Goal: Task Accomplishment & Management: Use online tool/utility

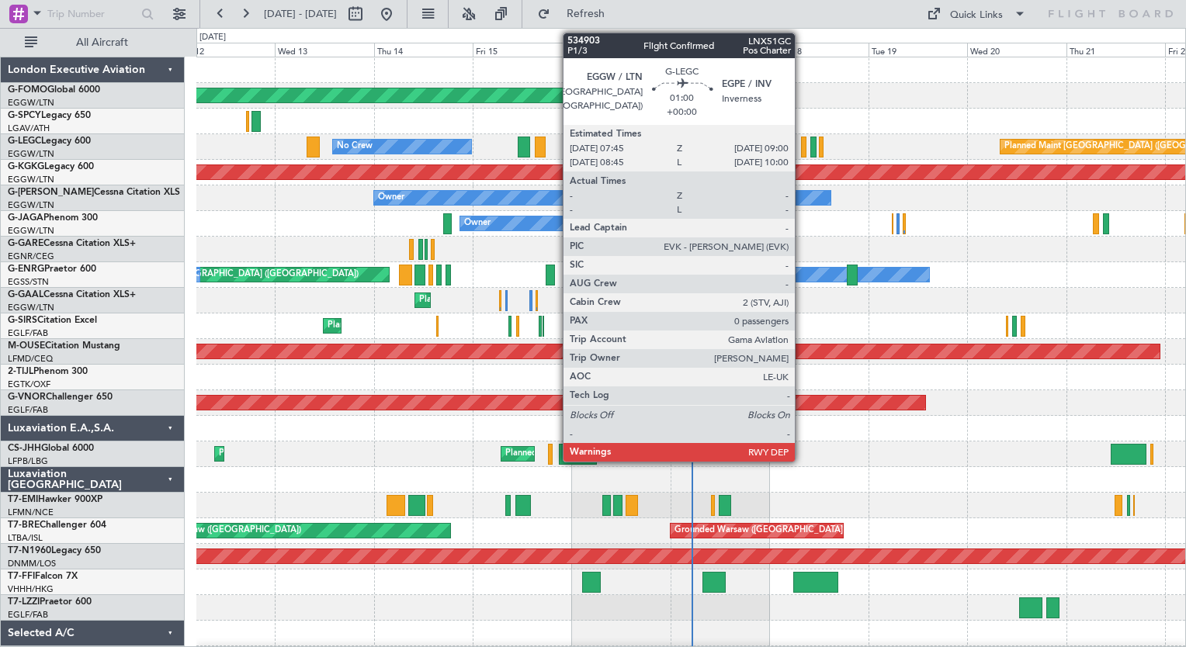
click at [802, 150] on div at bounding box center [803, 147] width 5 height 21
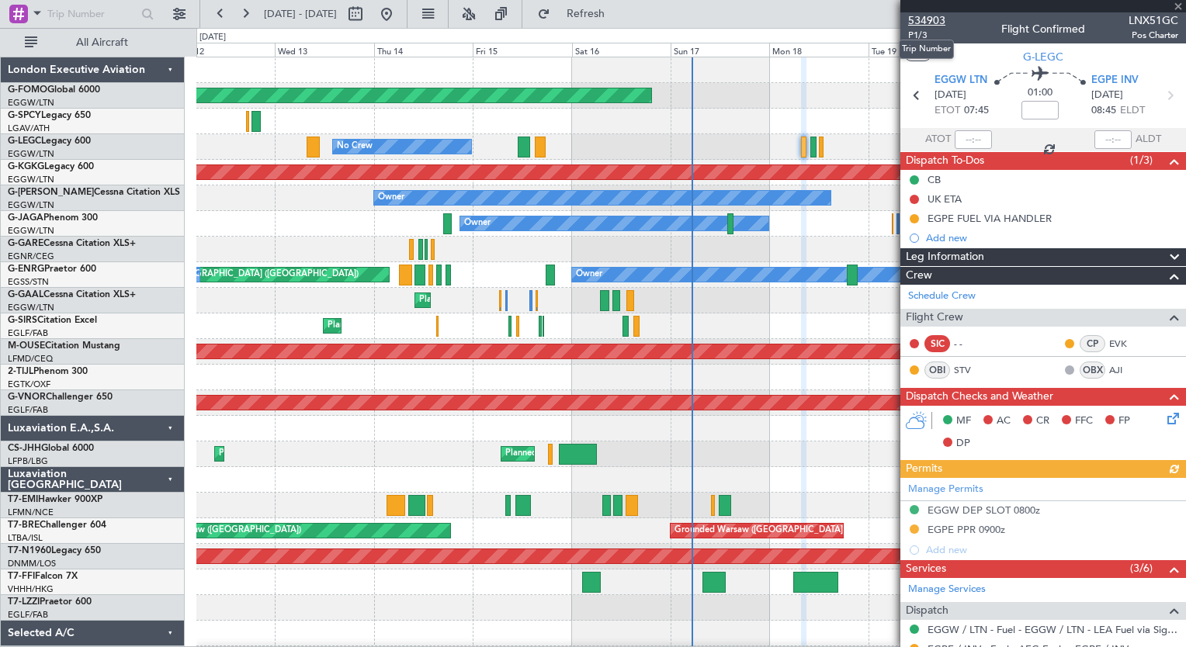
click at [937, 27] on span "534903" at bounding box center [926, 20] width 37 height 16
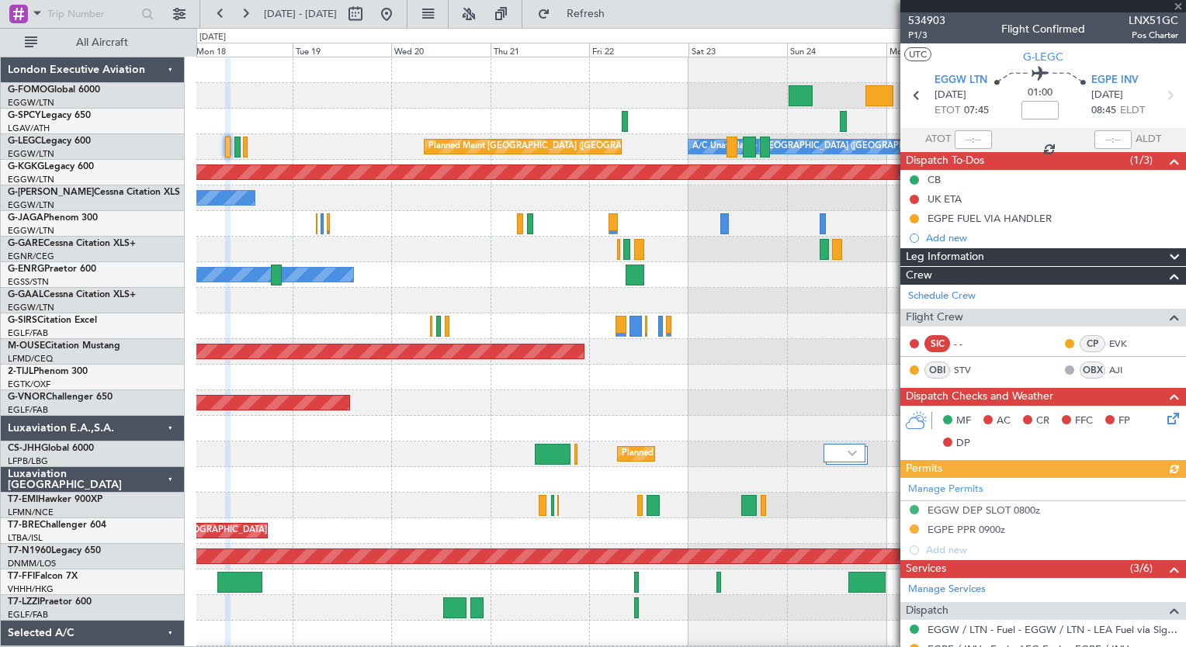
click at [204, 577] on div "Planned Maint Windsor Locks (Bradley Intl) Planned Maint London (Luton) A/C Una…" at bounding box center [690, 402] width 989 height 691
click at [249, 23] on button at bounding box center [245, 14] width 25 height 25
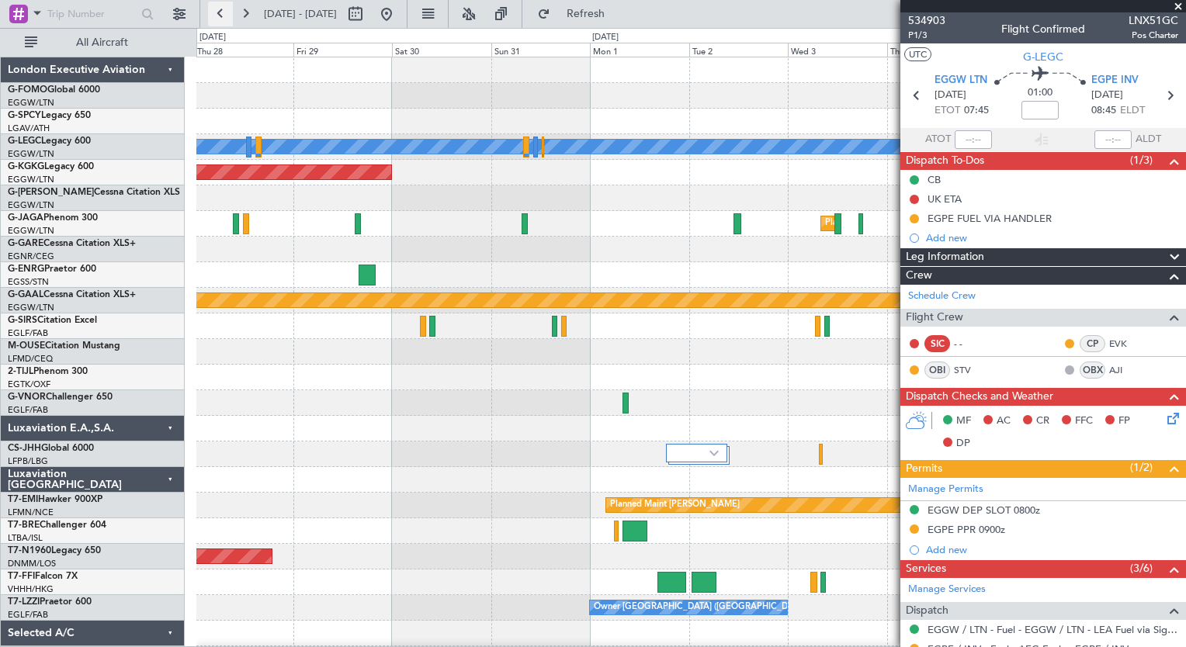
click at [227, 13] on button at bounding box center [220, 14] width 25 height 25
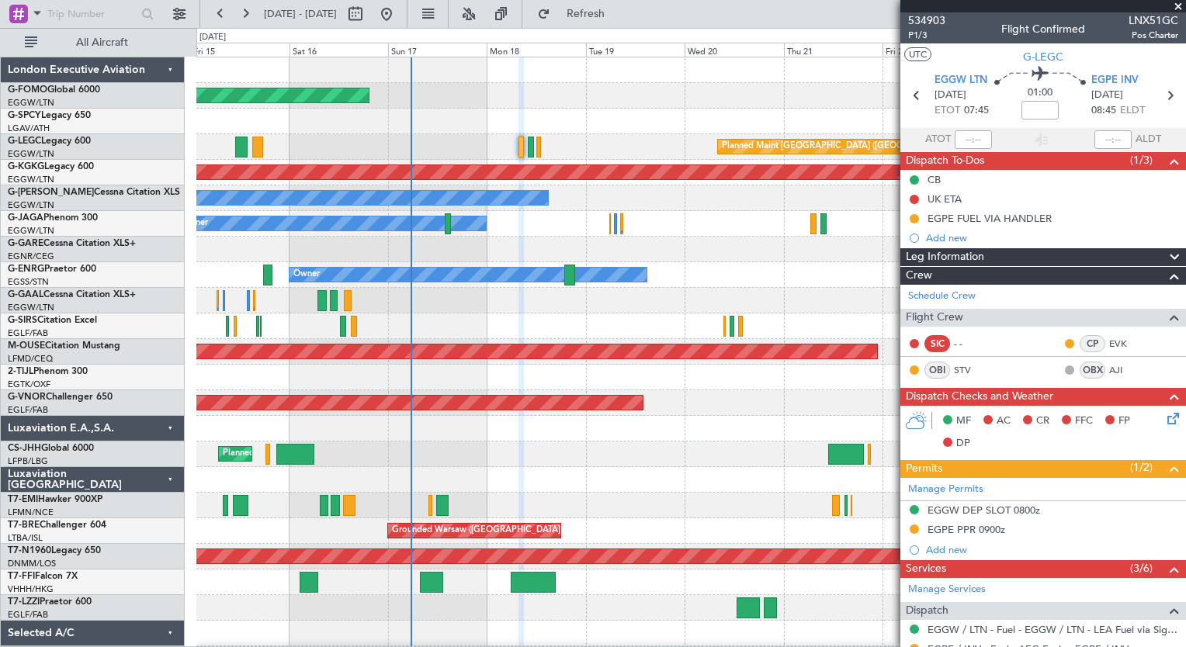
click at [705, 571] on div "Planned Maint Windsor Locks (Bradley Intl) Planned Maint London (Luton) A/C Una…" at bounding box center [690, 390] width 989 height 666
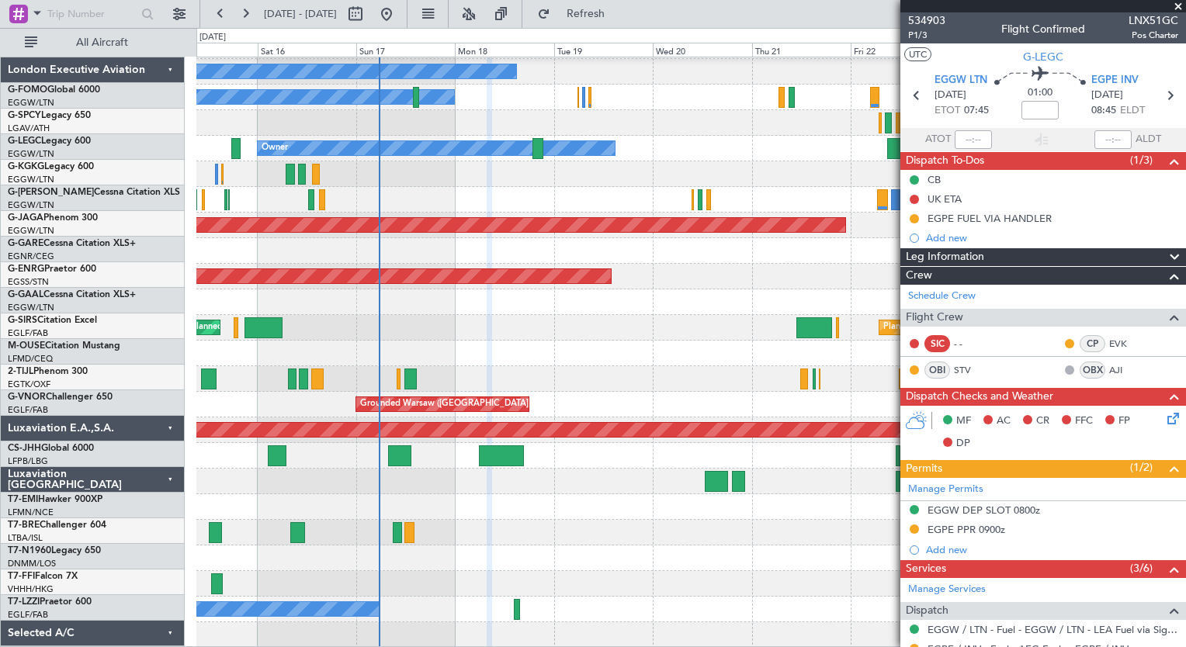
scroll to position [126, 0]
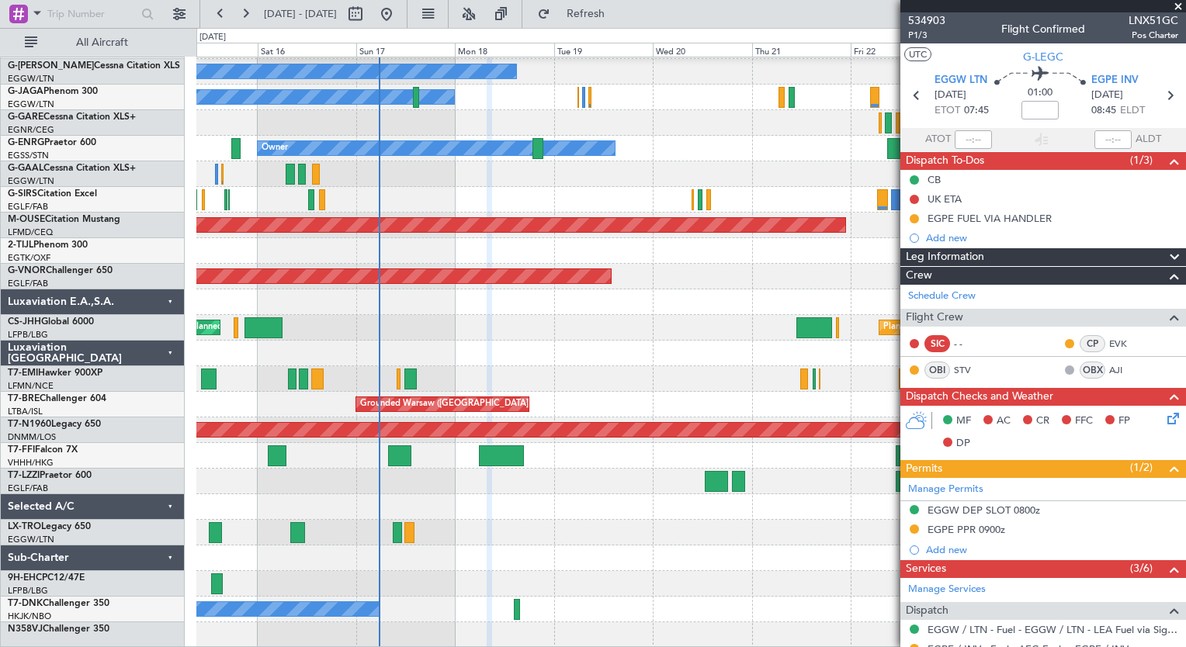
click at [475, 455] on div "AOG Maint Istanbul (Ataturk) Owner Owner Owner Planned Maint London (Stansted) …" at bounding box center [690, 289] width 989 height 717
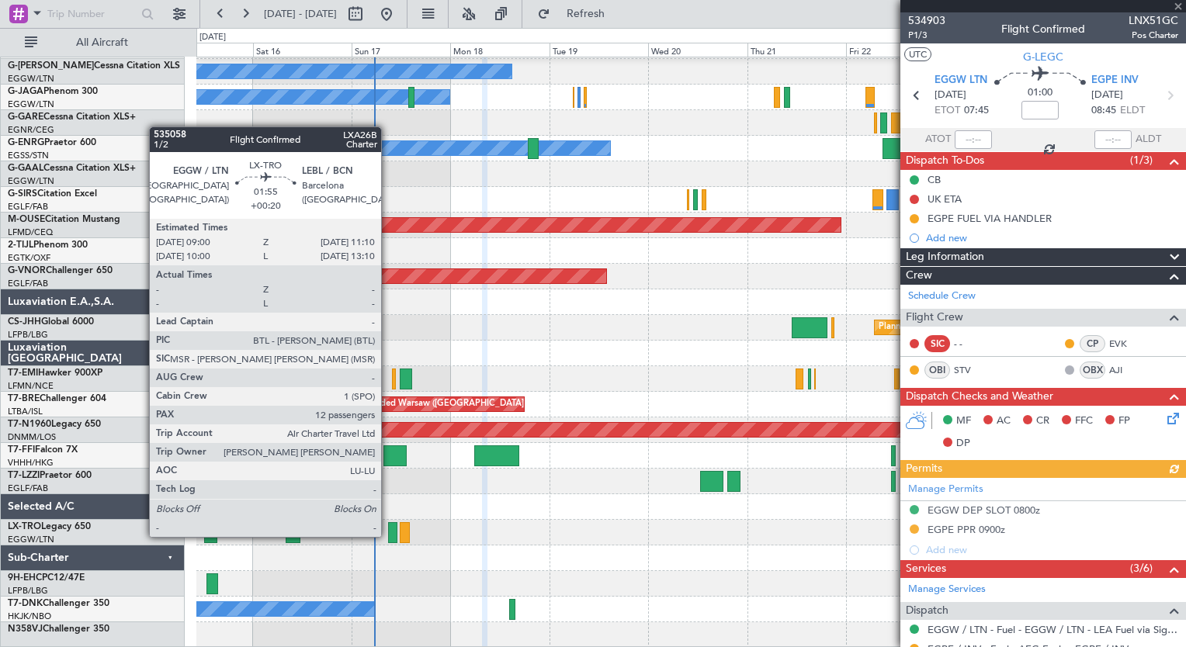
click at [388, 535] on div at bounding box center [392, 532] width 9 height 21
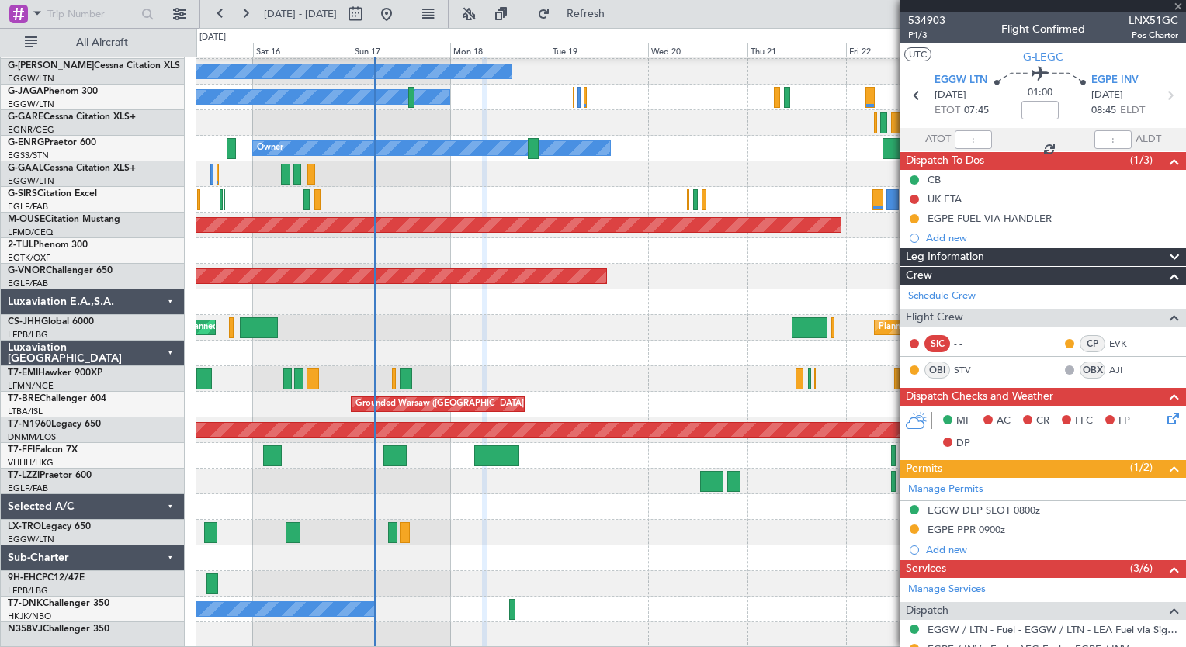
type input "+00:20"
type input "12"
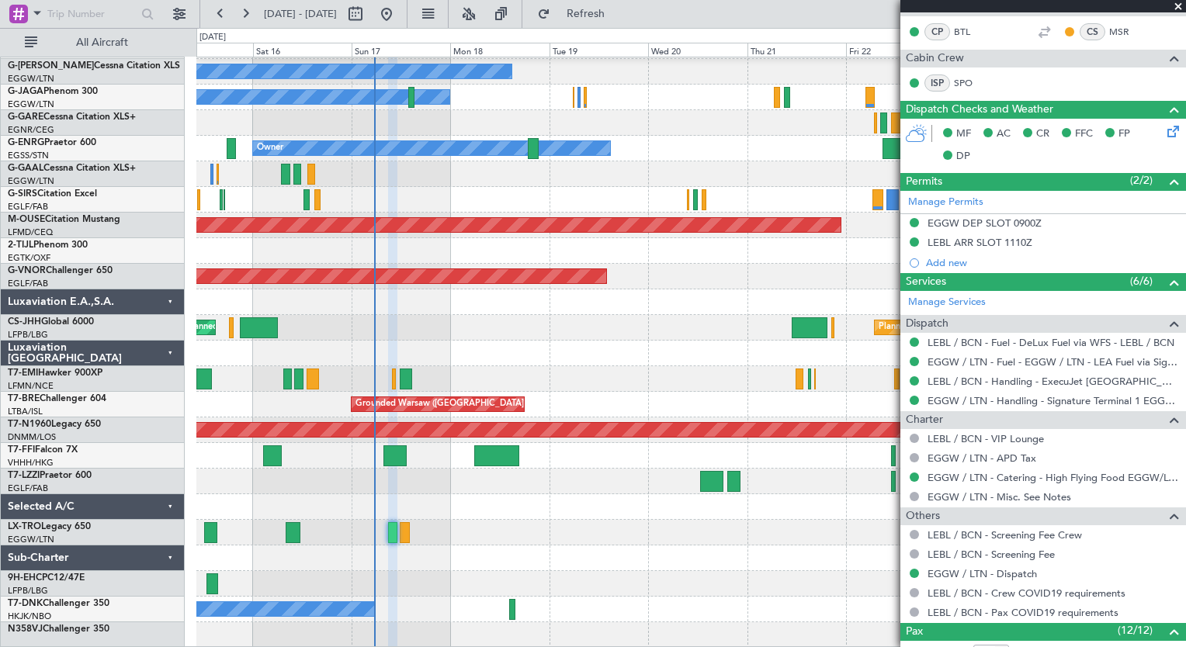
scroll to position [456, 0]
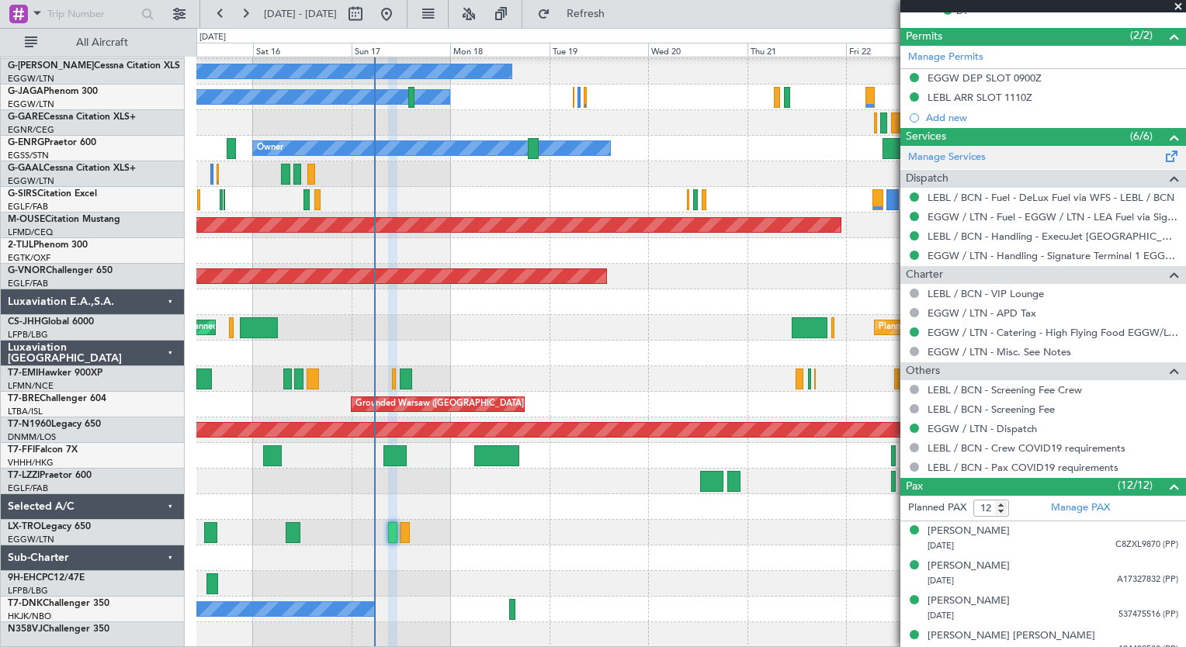
click at [934, 165] on div "Manage Services" at bounding box center [1043, 157] width 286 height 23
click at [597, 14] on button "Refresh" at bounding box center [576, 14] width 93 height 25
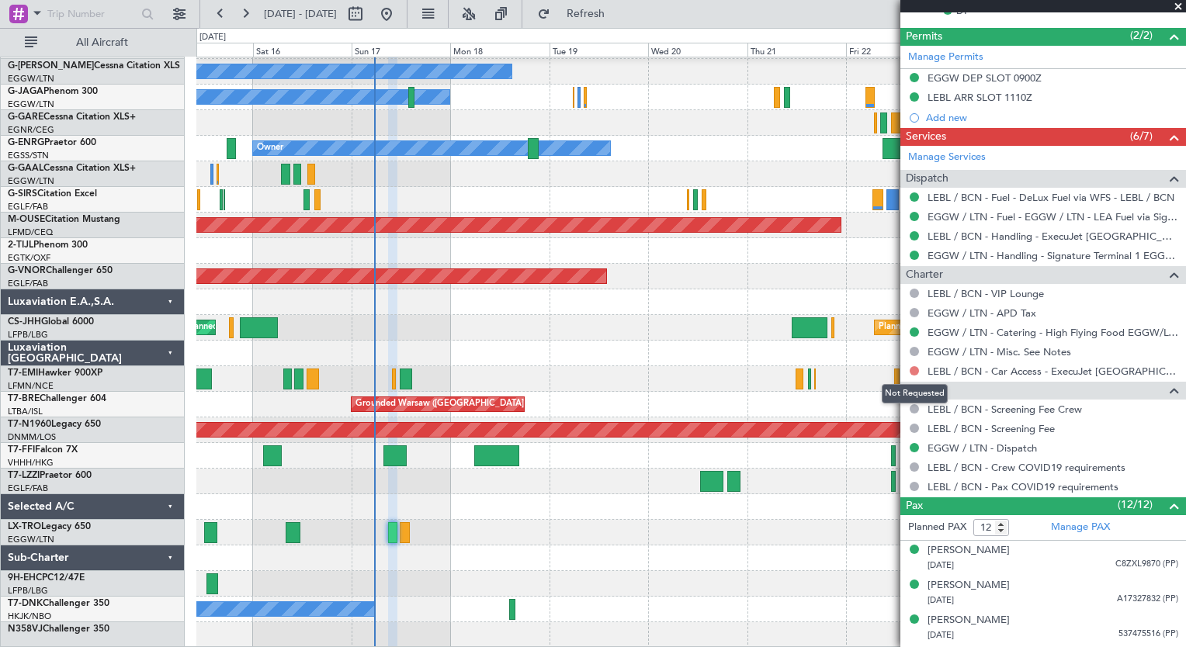
click at [912, 366] on button at bounding box center [914, 370] width 9 height 9
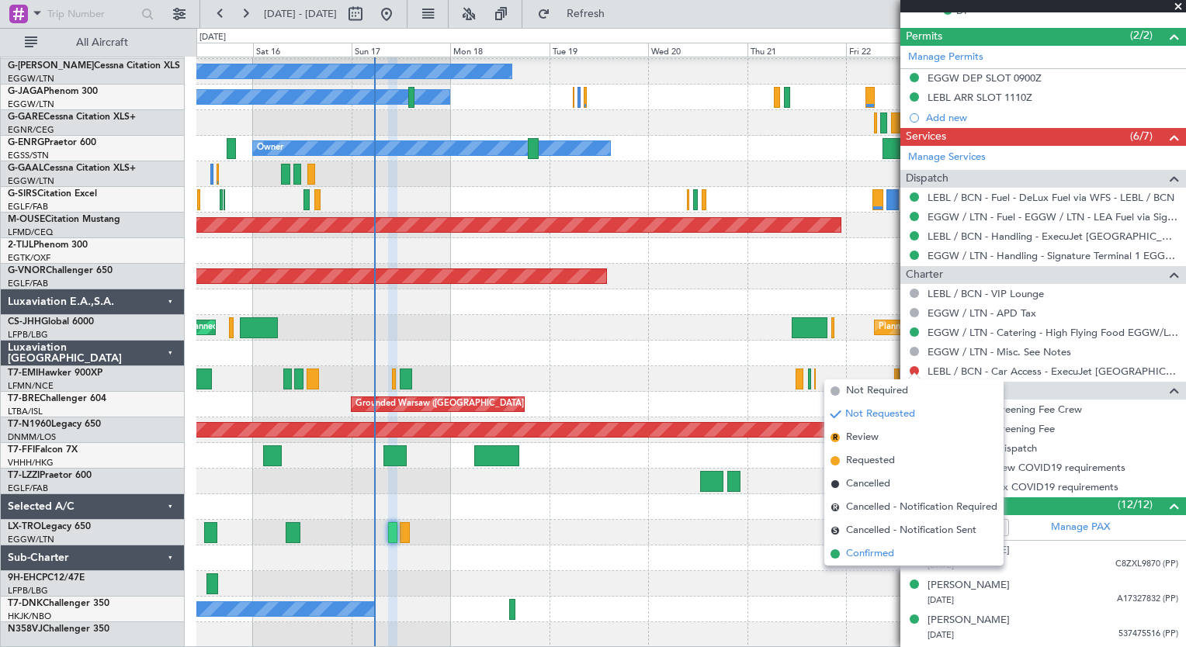
click at [908, 553] on li "Confirmed" at bounding box center [913, 553] width 179 height 23
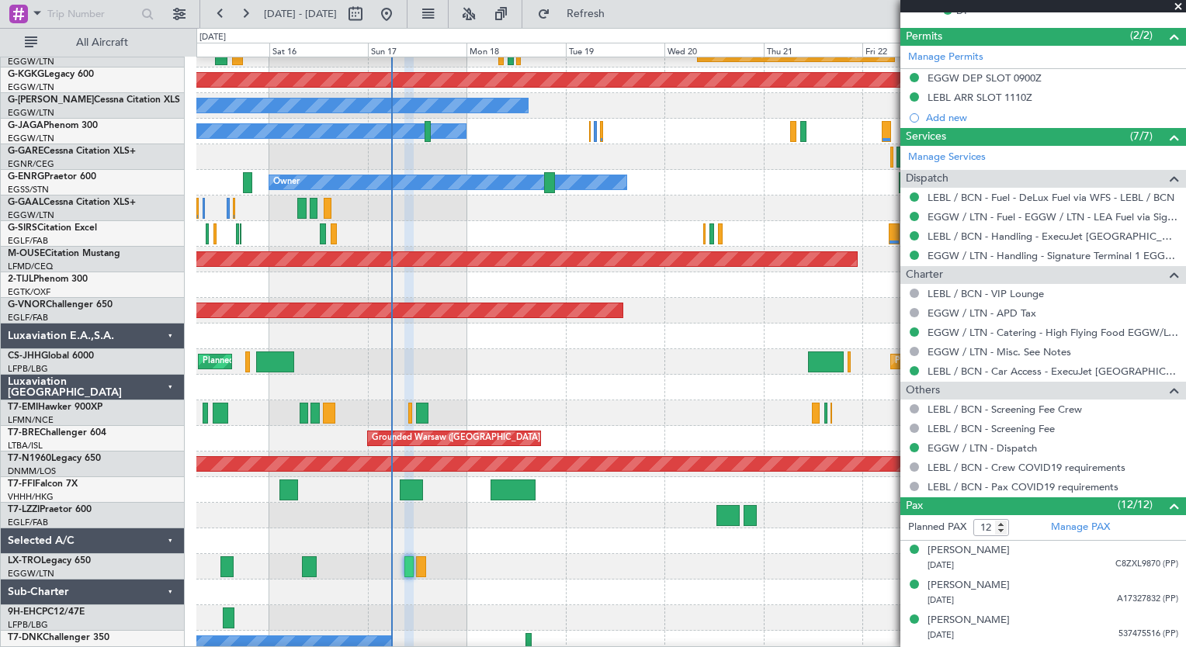
click at [476, 582] on div at bounding box center [690, 593] width 989 height 26
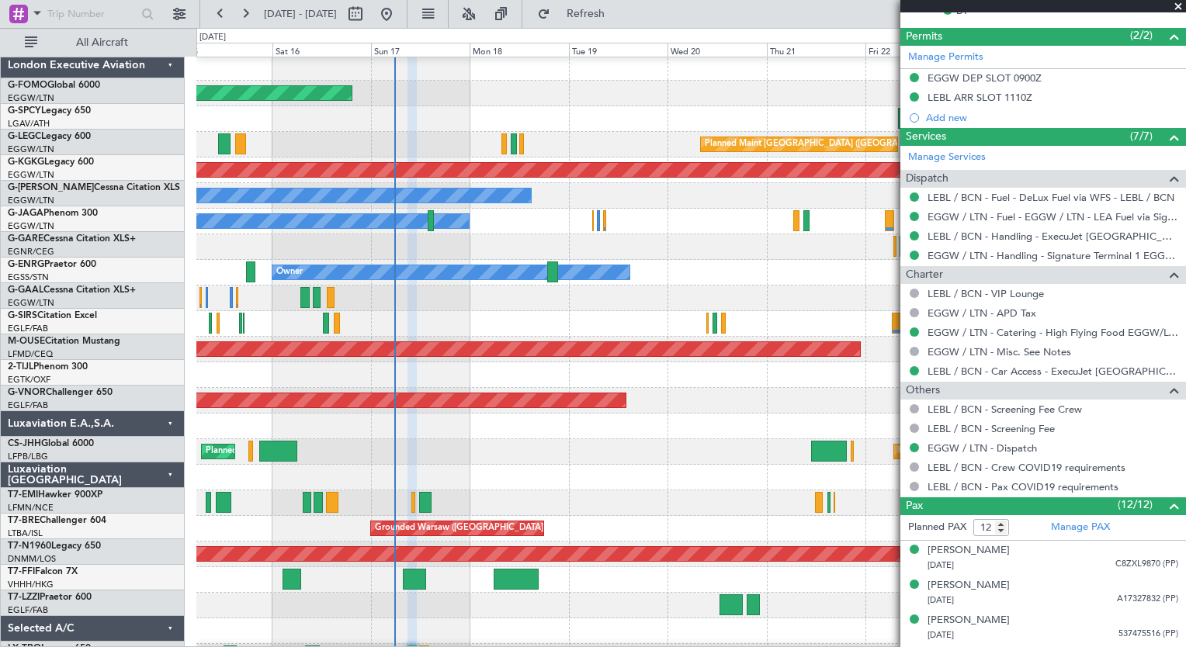
scroll to position [3, 0]
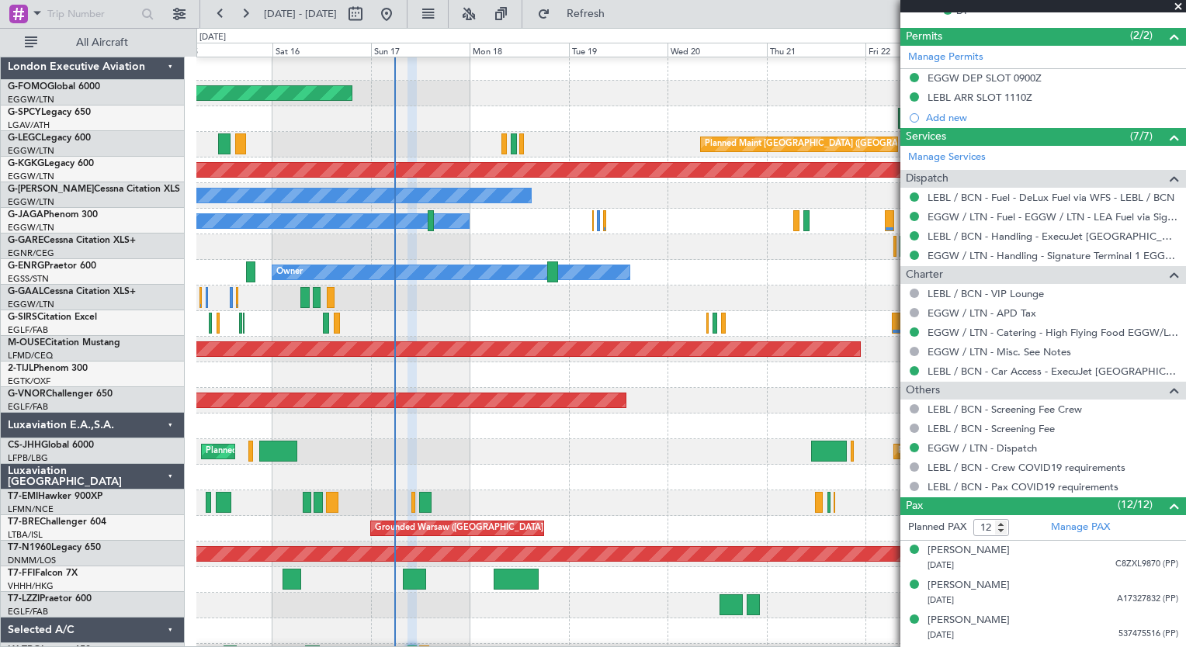
click at [469, 470] on div at bounding box center [690, 478] width 989 height 26
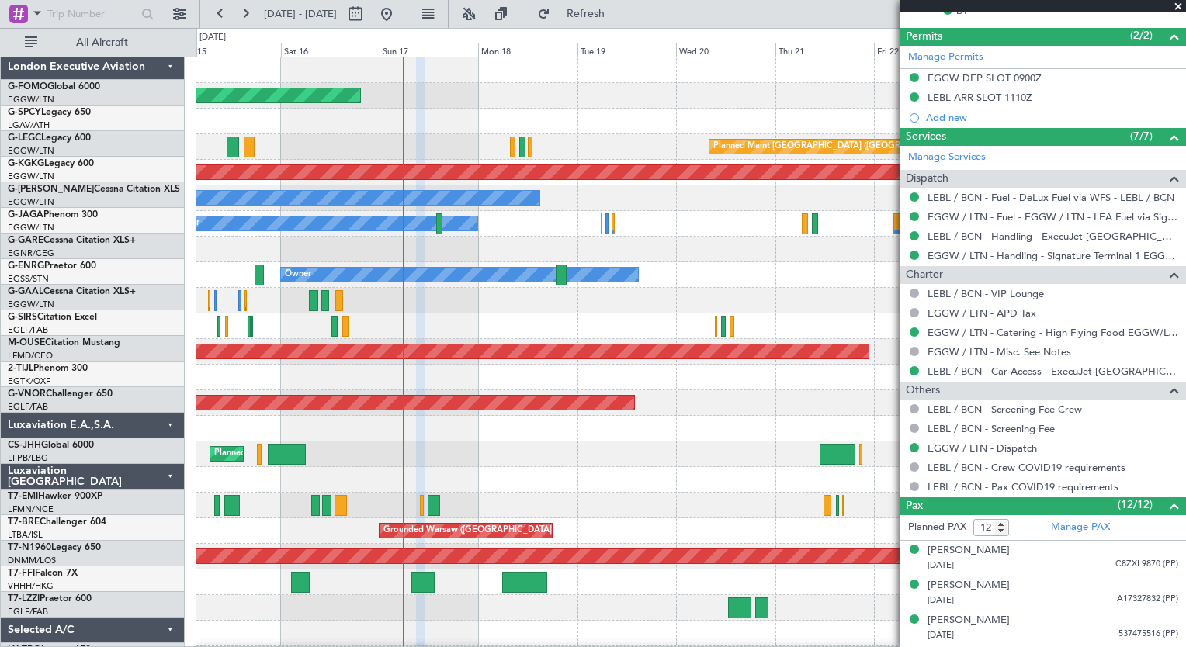
scroll to position [0, 0]
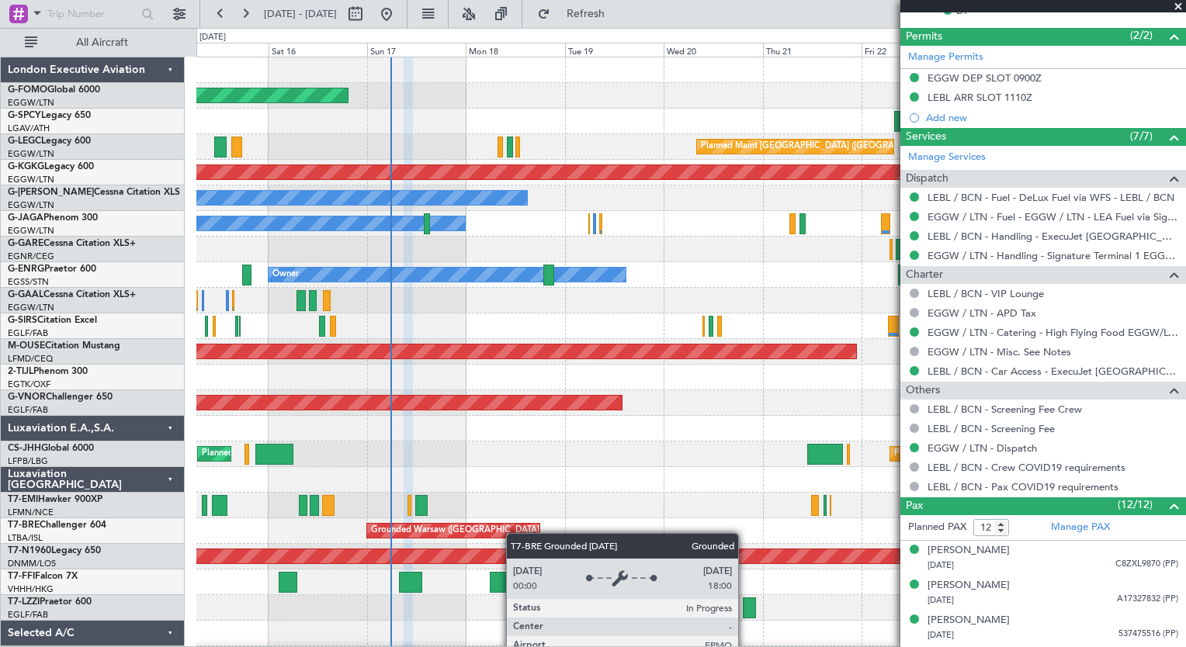
click at [511, 533] on div "Planned Maint Windsor Locks (Bradley Intl) A/C Unavailable London (Luton) Plann…" at bounding box center [690, 415] width 989 height 717
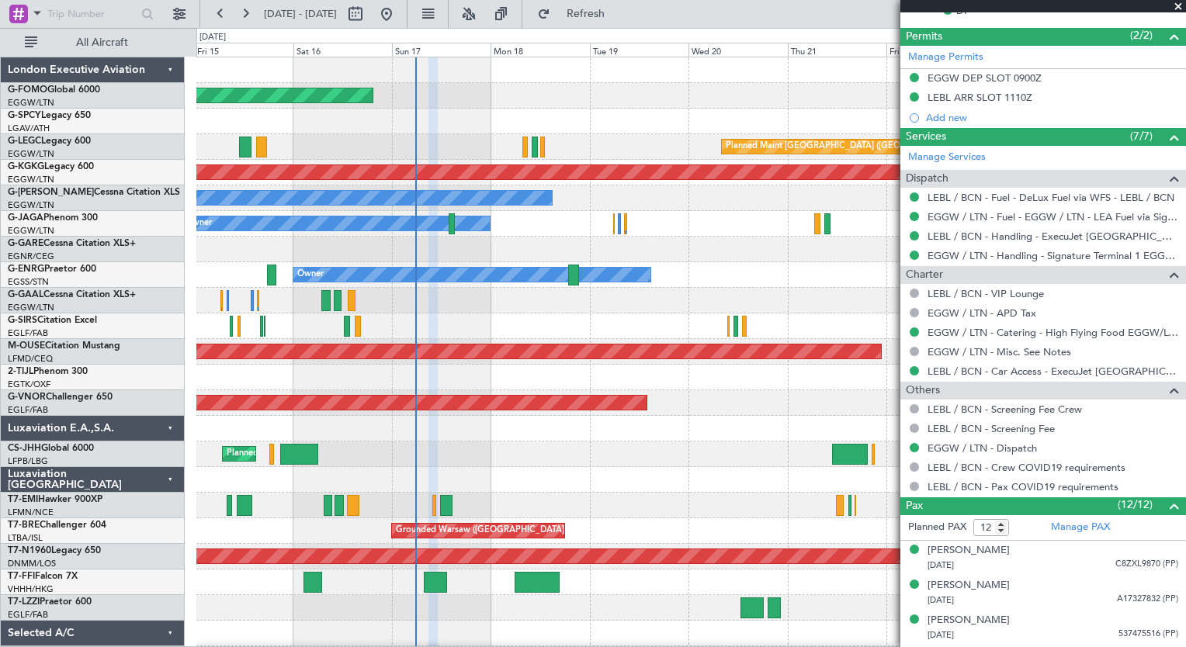
click at [456, 426] on div at bounding box center [690, 429] width 989 height 26
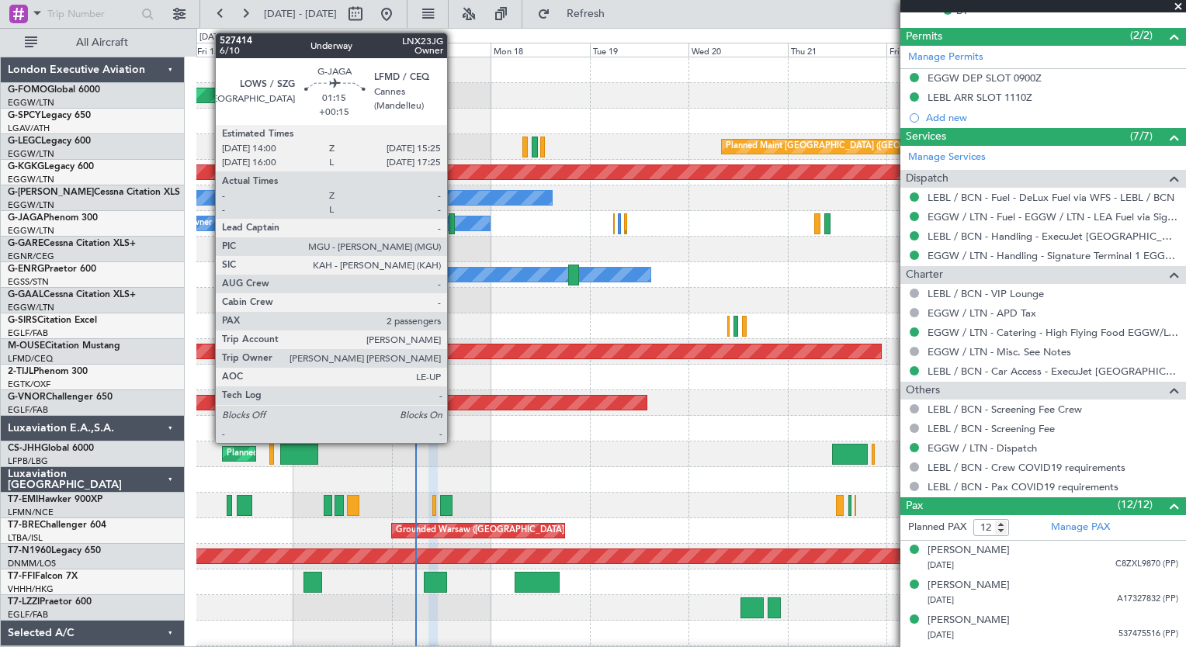
click at [454, 222] on div at bounding box center [452, 223] width 6 height 21
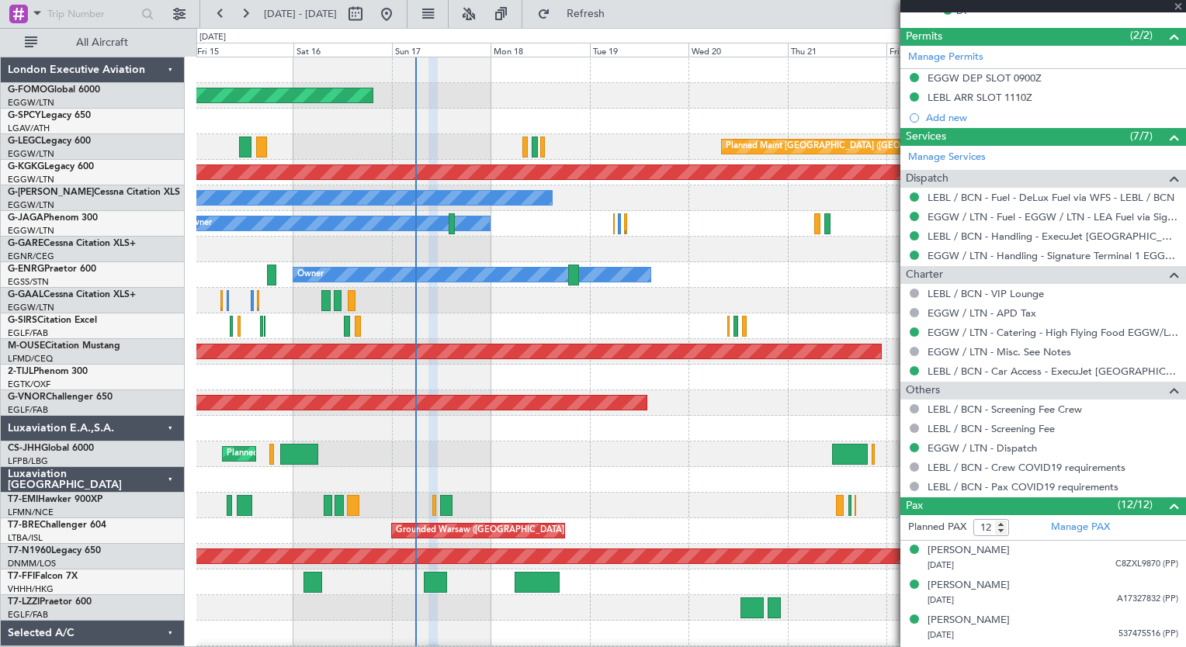
type input "+00:15"
type input "2"
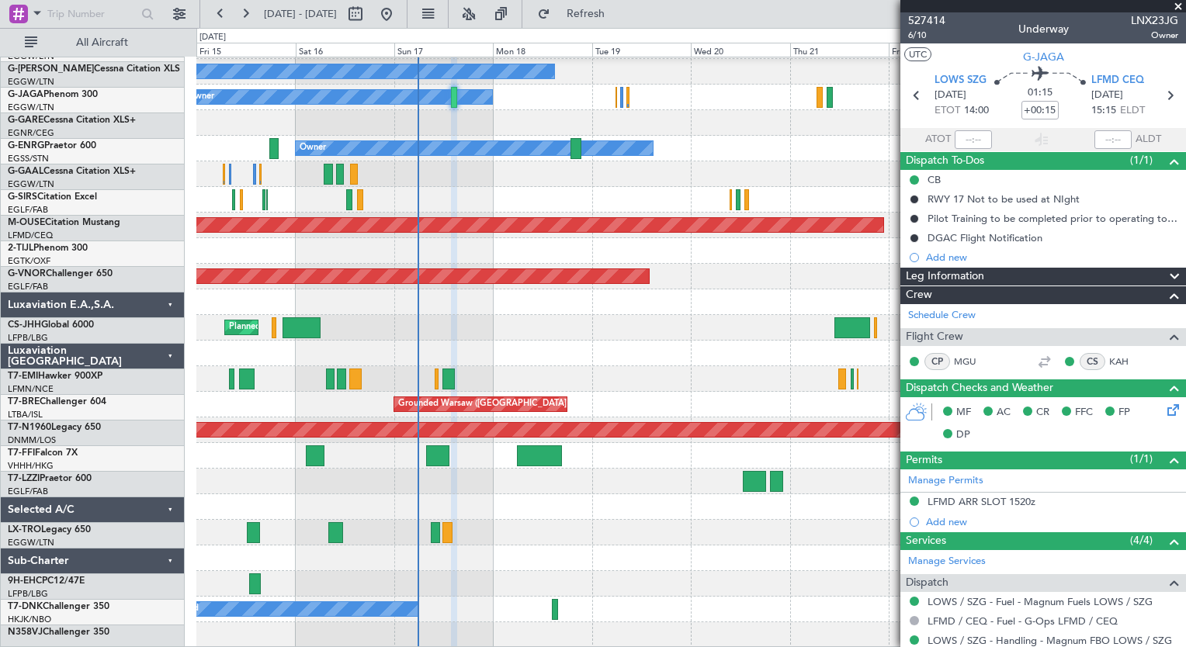
scroll to position [126, 0]
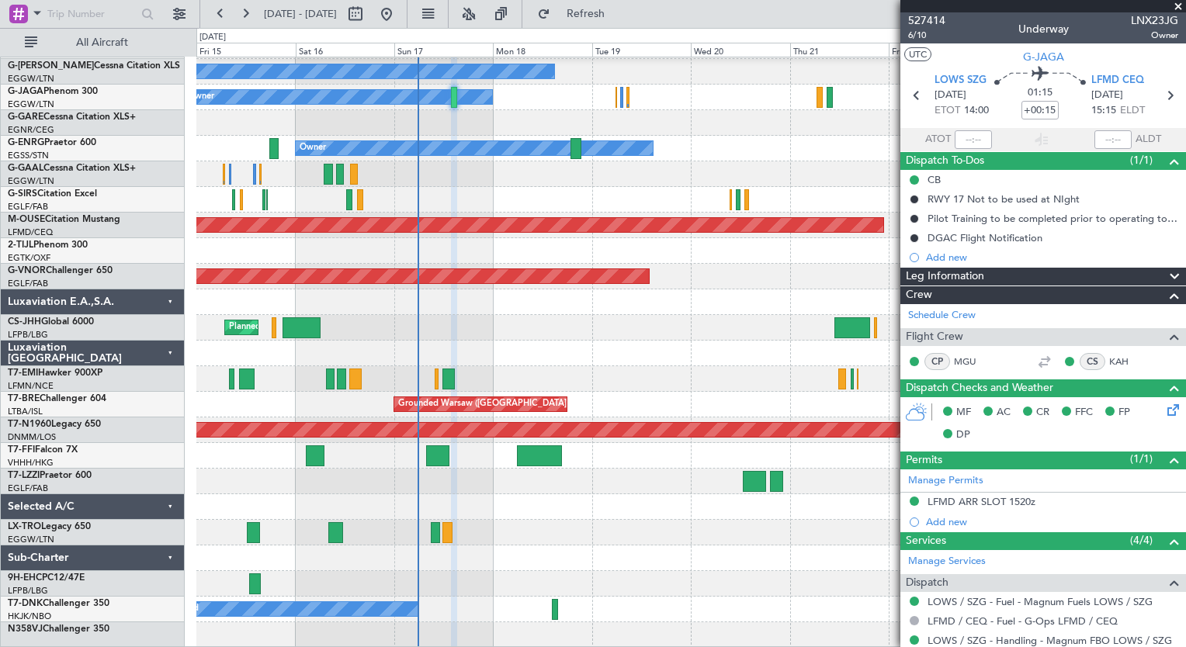
click at [489, 321] on div "Planned Maint London (Luton) Planned Maint Paris (Le Bourget)" at bounding box center [690, 328] width 989 height 26
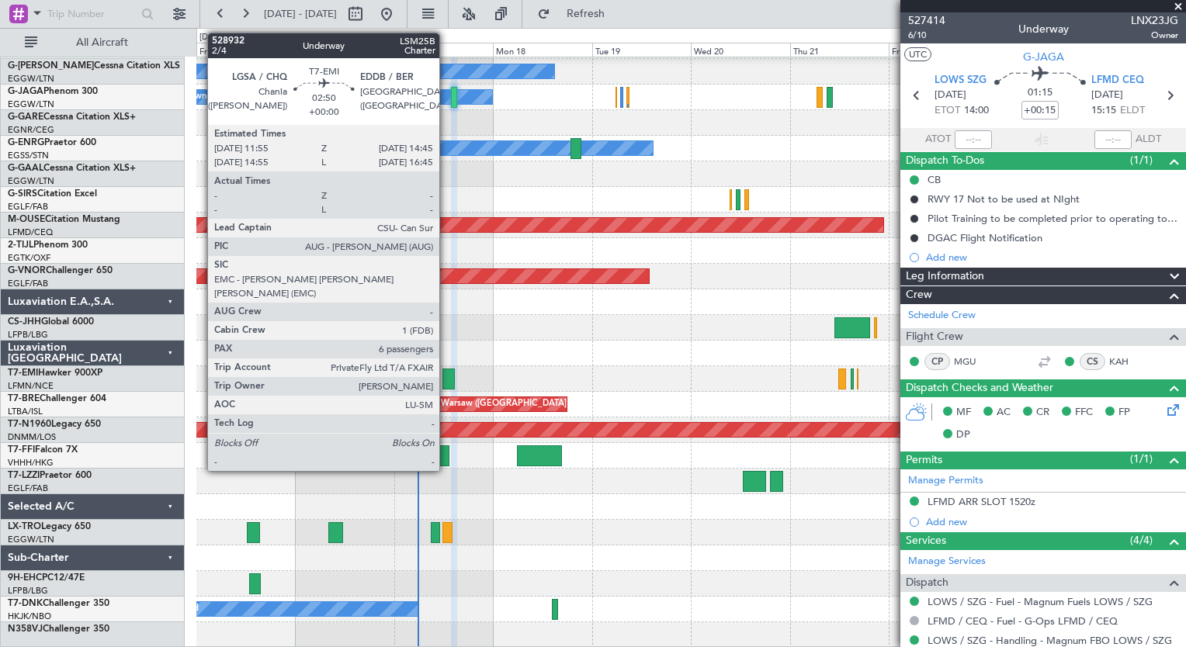
click at [446, 380] on div at bounding box center [448, 379] width 12 height 21
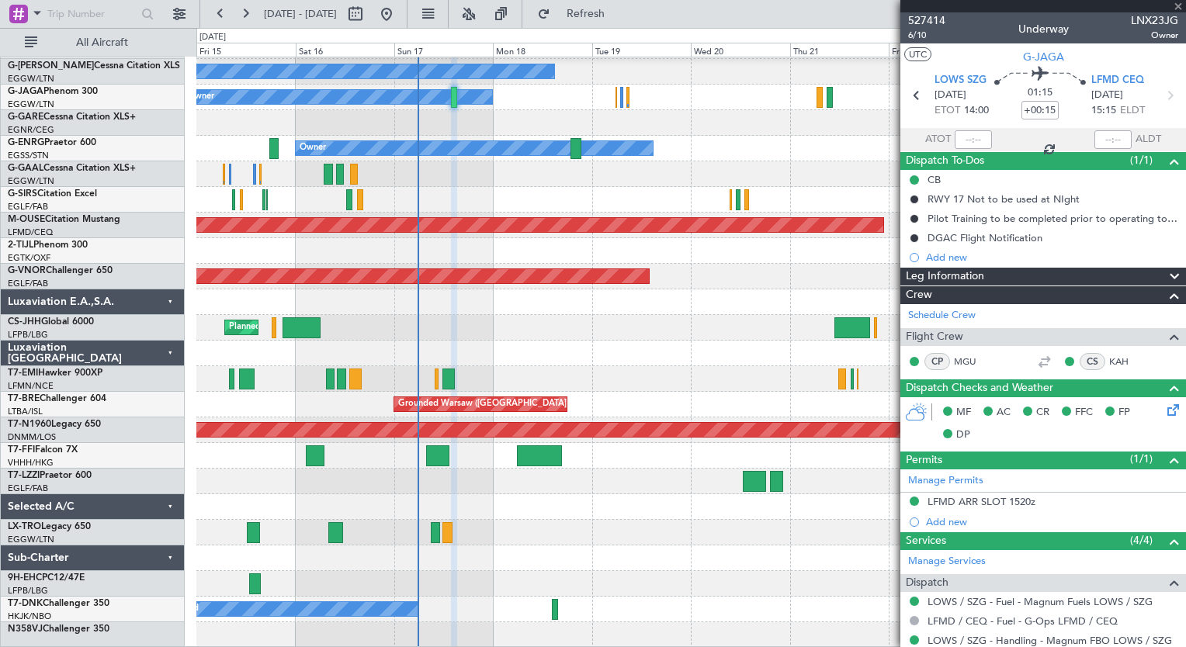
type input "6"
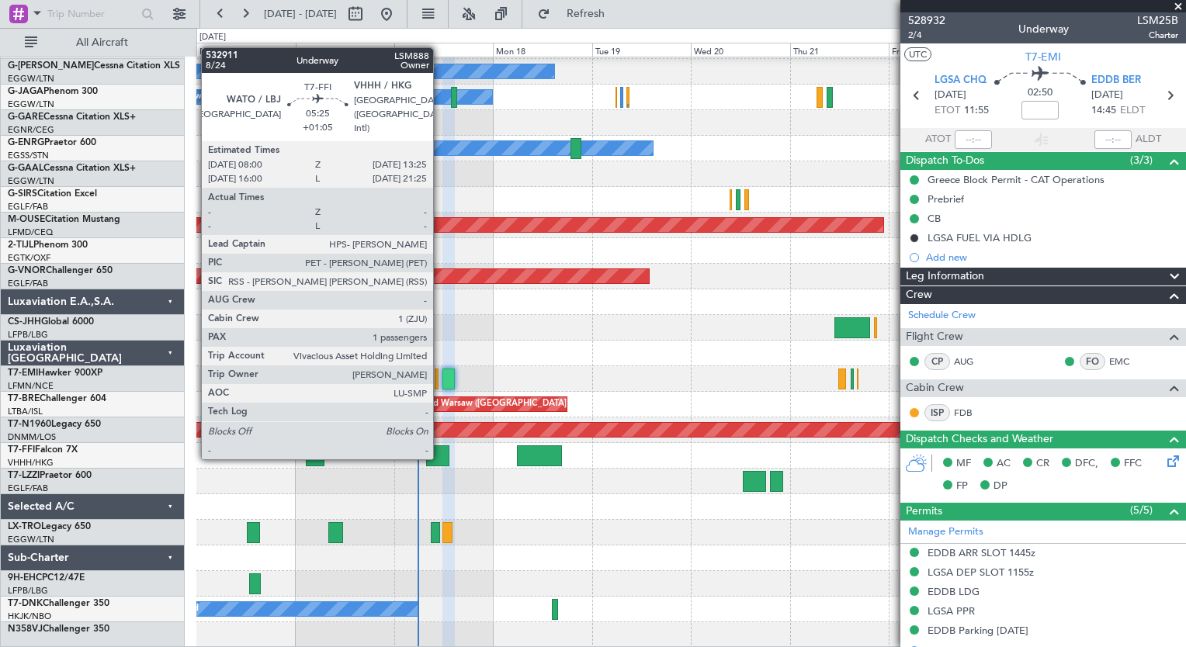
click at [440, 458] on div at bounding box center [437, 455] width 23 height 21
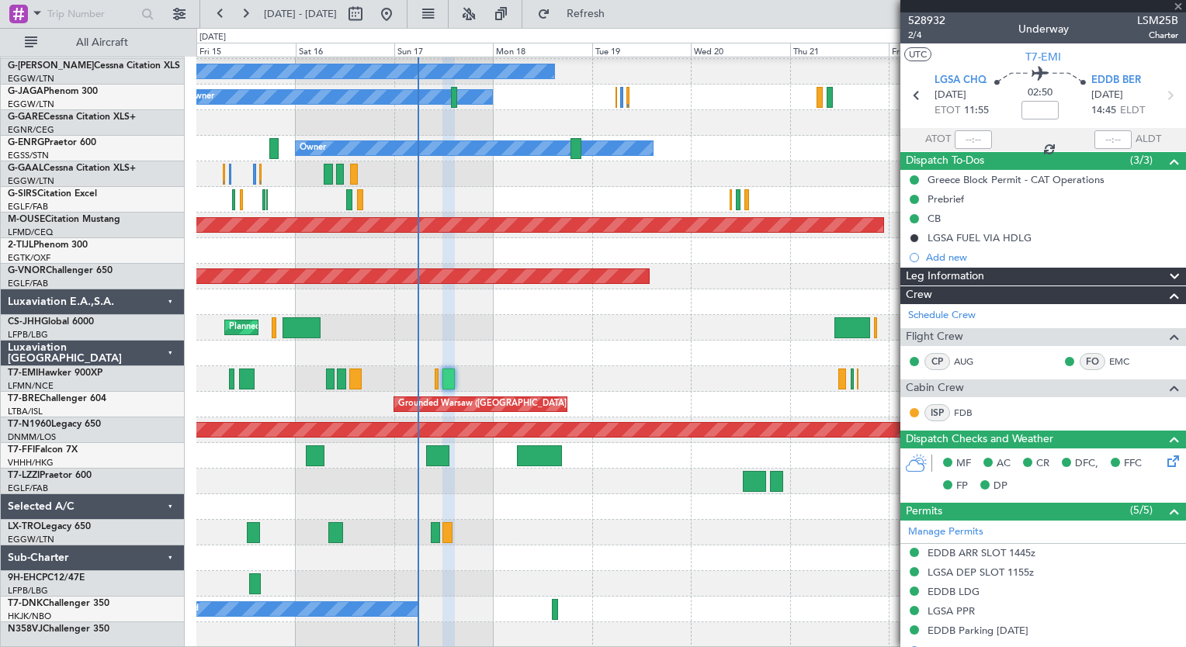
type input "+01:05"
type input "1"
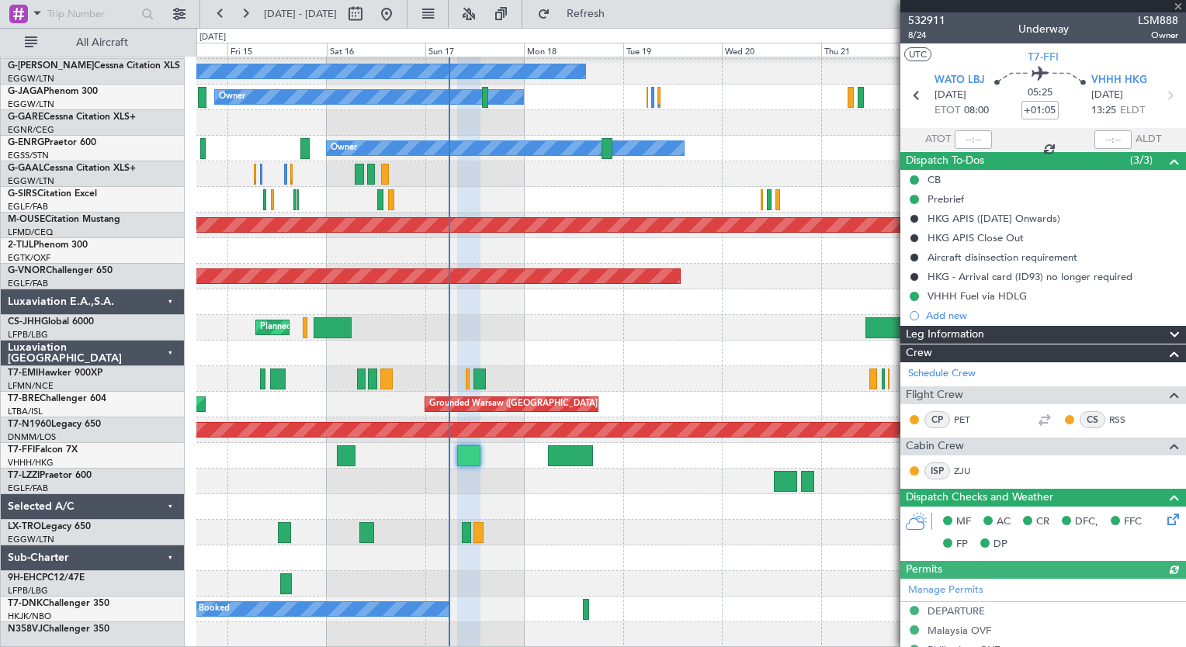
click at [492, 435] on div "AOG Maint Istanbul (Ataturk) Owner Owner Owner Planned Maint London (Stansted) …" at bounding box center [690, 289] width 989 height 717
